Goal: Information Seeking & Learning: Check status

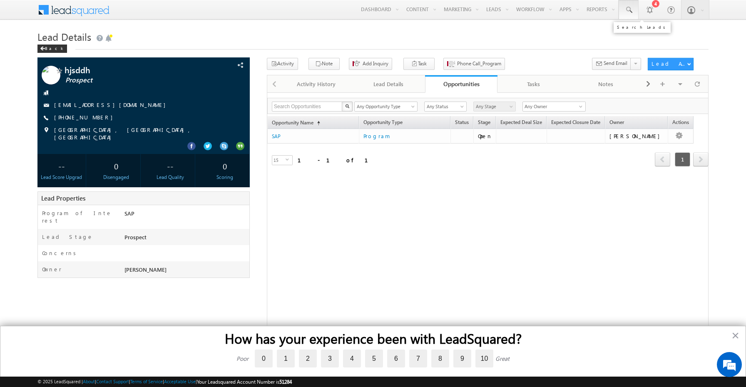
click at [627, 12] on span at bounding box center [628, 10] width 8 height 8
click at [655, 34] on input "text" at bounding box center [681, 32] width 113 height 10
paste input "7846546534"
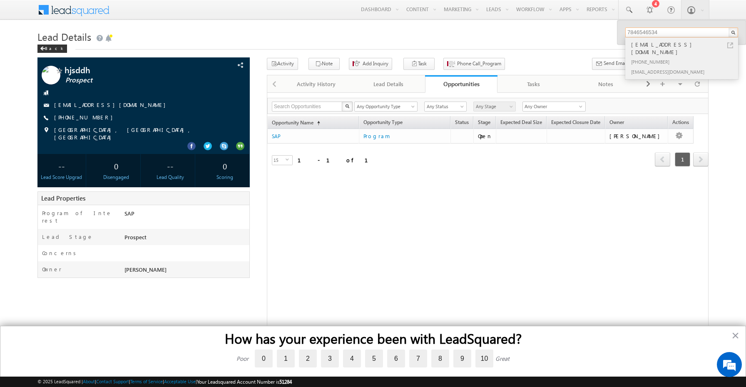
type input "7846546534"
click at [656, 46] on div "[EMAIL_ADDRESS][DOMAIN_NAME]" at bounding box center [685, 48] width 112 height 17
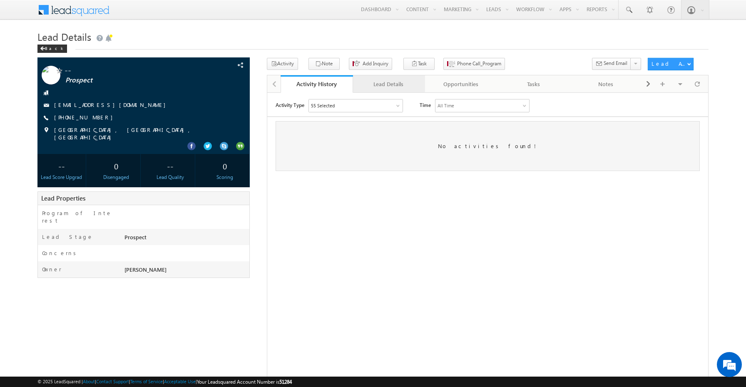
click at [383, 82] on div "Lead Details" at bounding box center [389, 84] width 58 height 10
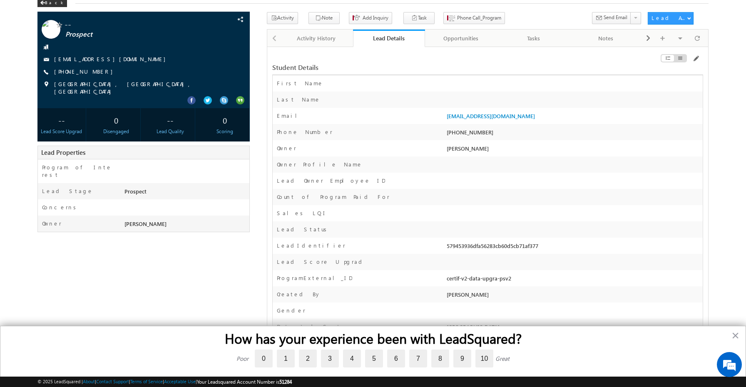
scroll to position [39, 0]
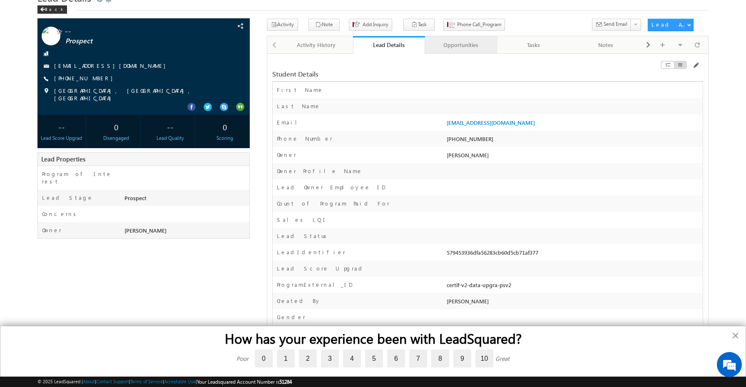
click at [458, 45] on div "Opportunities" at bounding box center [461, 45] width 58 height 10
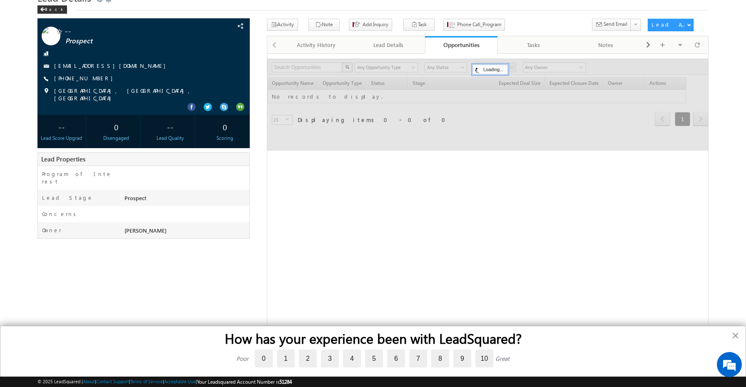
scroll to position [0, 0]
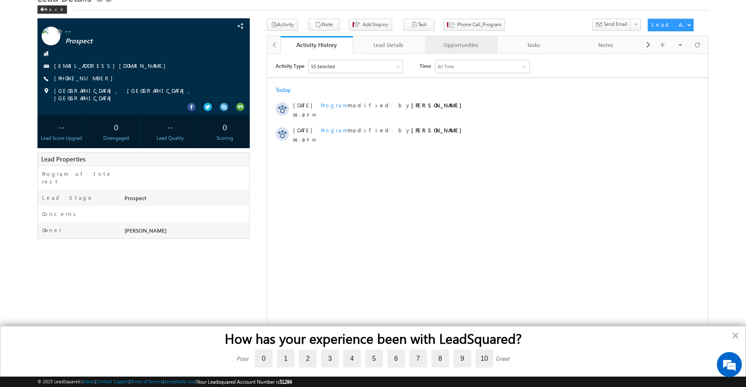
click at [460, 48] on div "Opportunities" at bounding box center [461, 45] width 58 height 10
